Goal: Check status: Check status

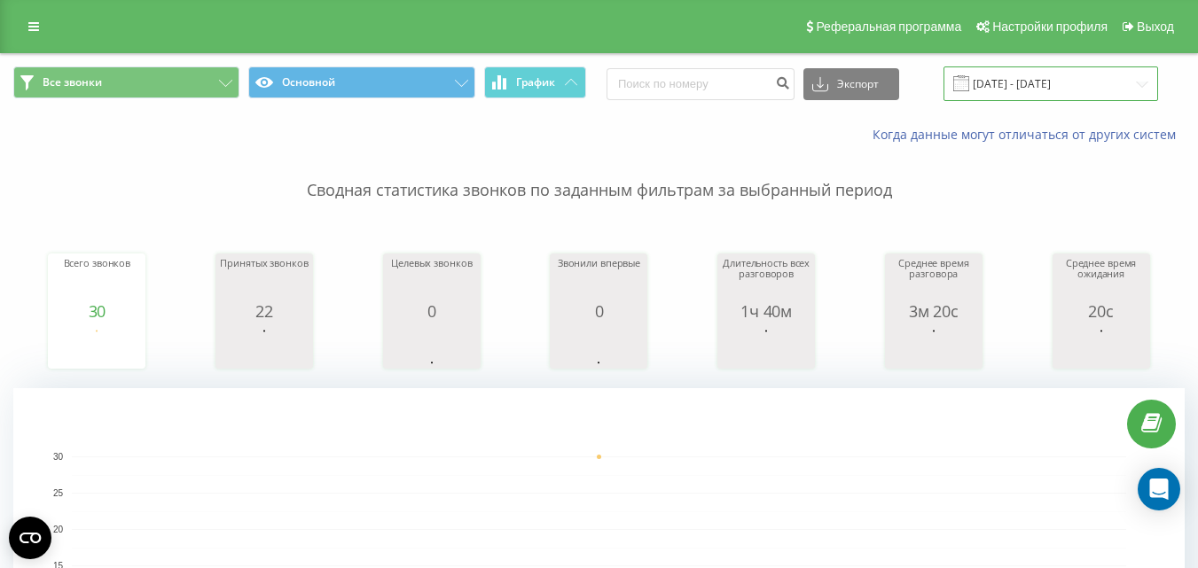
click at [1035, 74] on input "[DATE] - [DATE]" at bounding box center [1050, 83] width 215 height 35
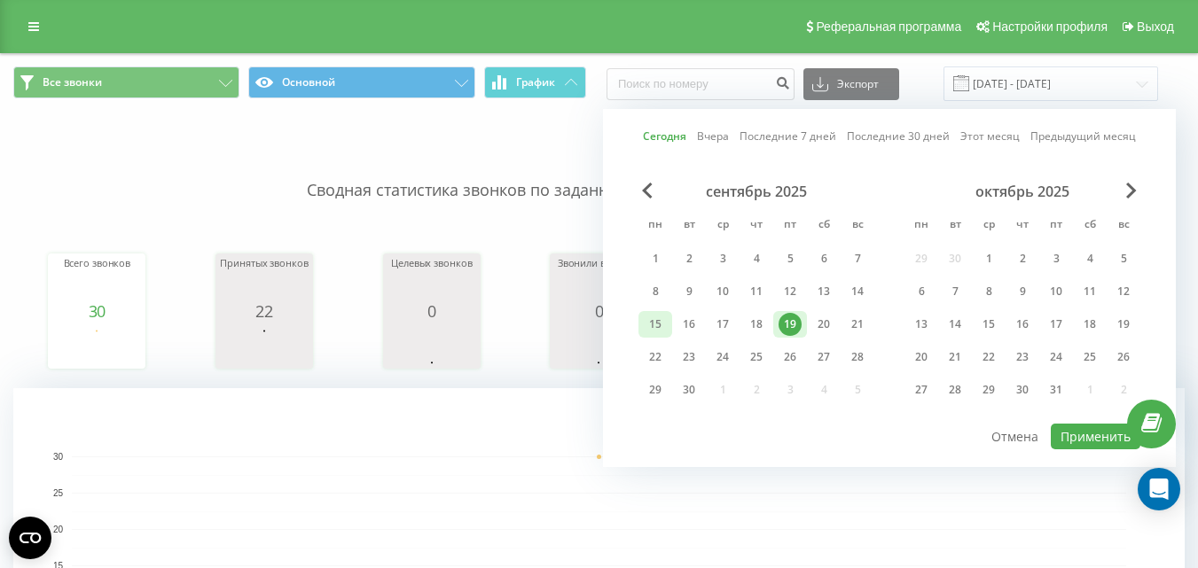
click at [661, 329] on div "15" at bounding box center [655, 324] width 23 height 23
click at [795, 327] on div "19" at bounding box center [789, 324] width 23 height 23
click at [1075, 437] on button "Применить" at bounding box center [1096, 437] width 90 height 26
type input "[DATE] - [DATE]"
